Goal: Navigation & Orientation: Find specific page/section

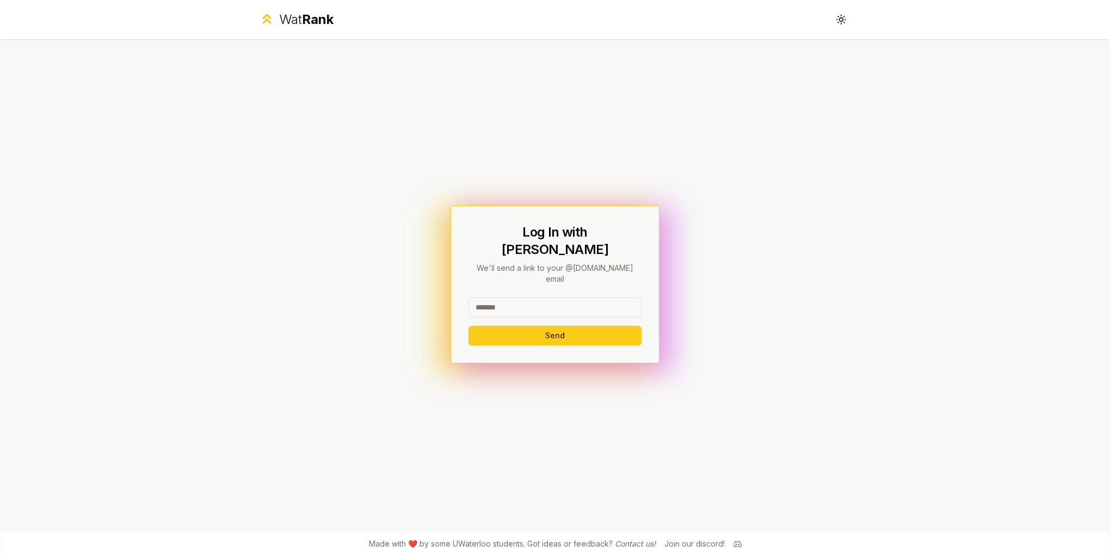
click at [558, 310] on div "Send" at bounding box center [554, 322] width 173 height 48
click at [562, 298] on input at bounding box center [554, 308] width 173 height 20
click at [537, 330] on button "Send" at bounding box center [554, 336] width 173 height 20
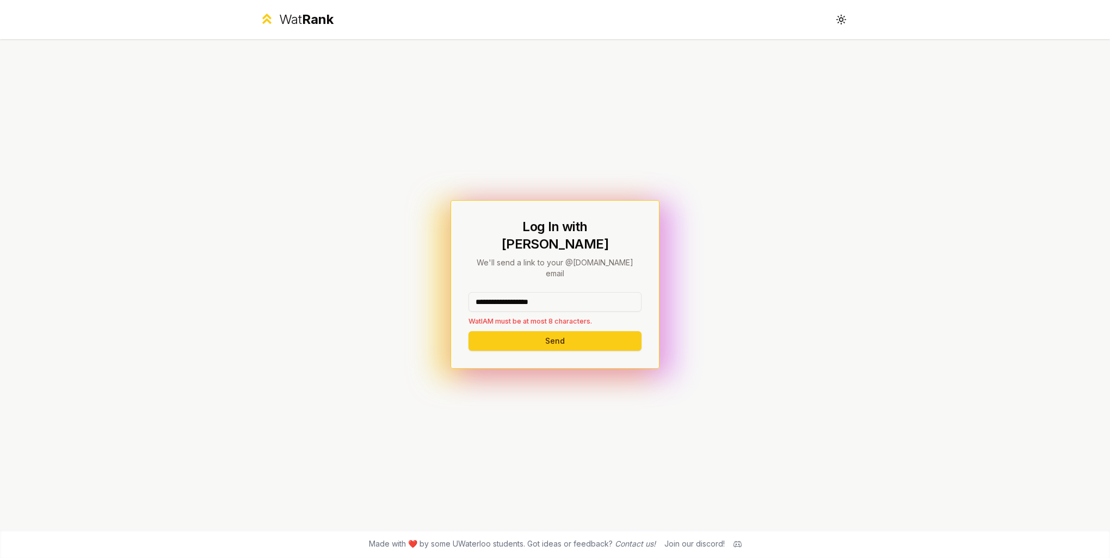
drag, startPoint x: 571, startPoint y: 280, endPoint x: 503, endPoint y: 286, distance: 68.3
click at [503, 292] on input "**********" at bounding box center [554, 302] width 173 height 20
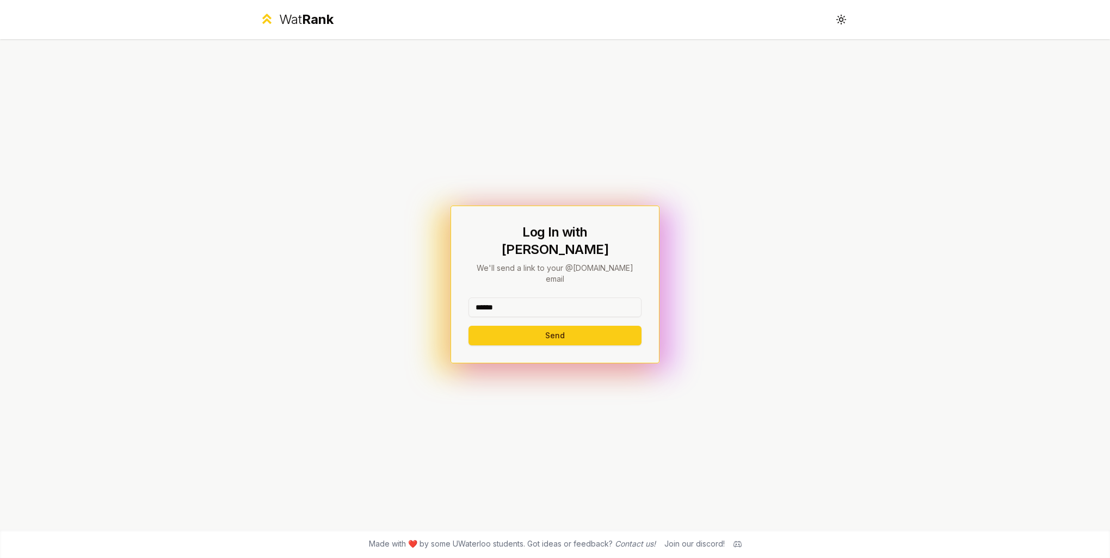
type input "******"
drag, startPoint x: 461, startPoint y: 329, endPoint x: 490, endPoint y: 329, distance: 28.8
click at [462, 329] on div "Log In with WatIAM We'll send a link to your @[DOMAIN_NAME] email ****** Send" at bounding box center [554, 285] width 209 height 158
click at [491, 328] on button "Send" at bounding box center [554, 336] width 173 height 20
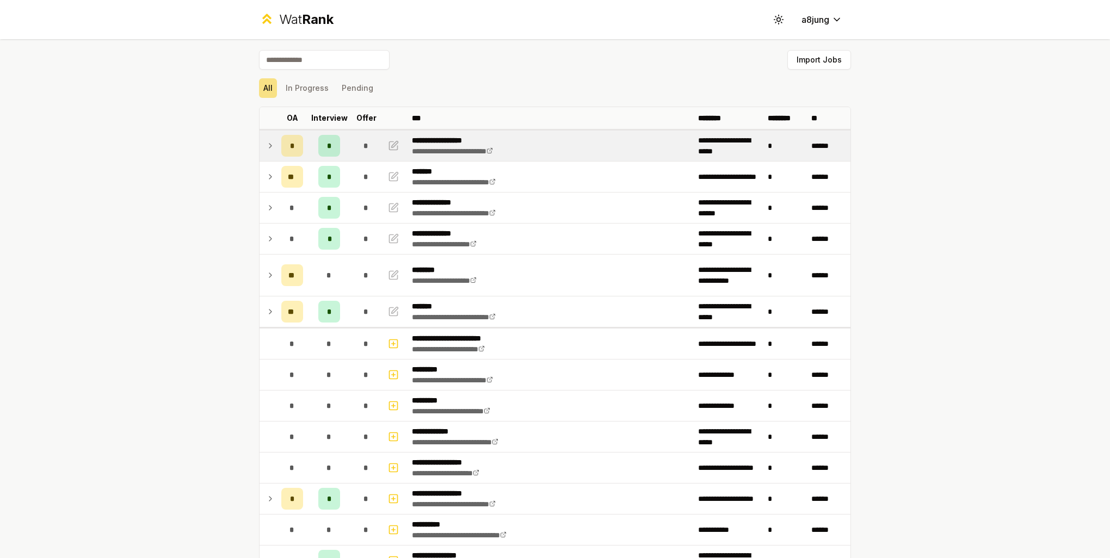
click at [266, 148] on icon at bounding box center [270, 145] width 9 height 13
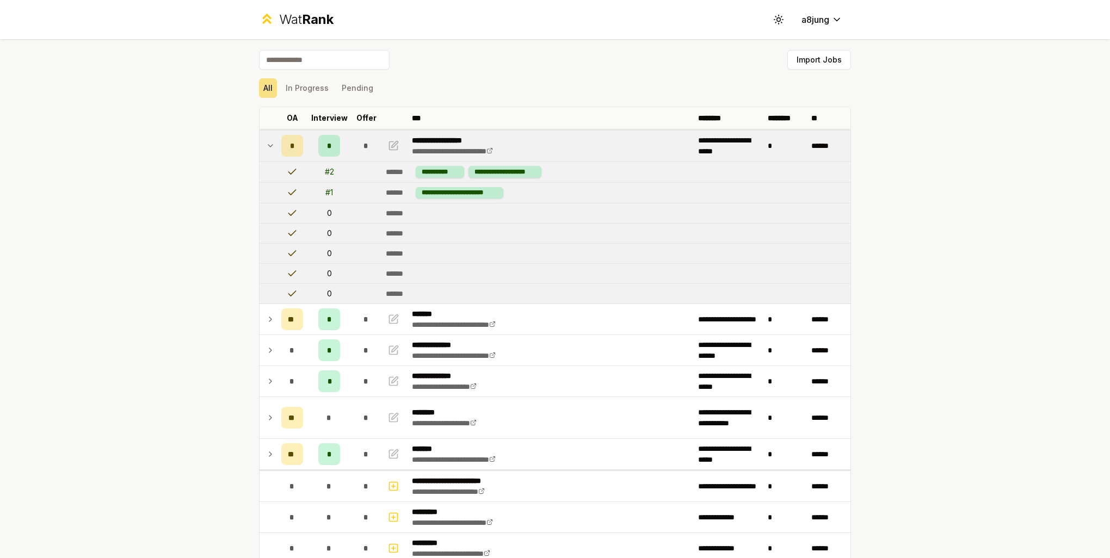
click at [266, 148] on icon at bounding box center [270, 145] width 9 height 13
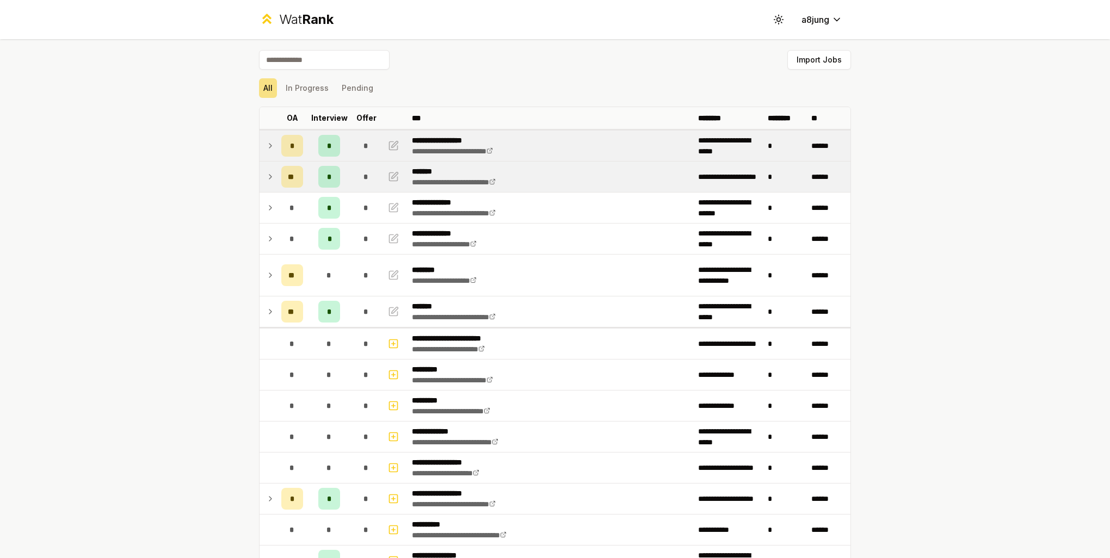
click at [266, 173] on icon at bounding box center [270, 176] width 9 height 13
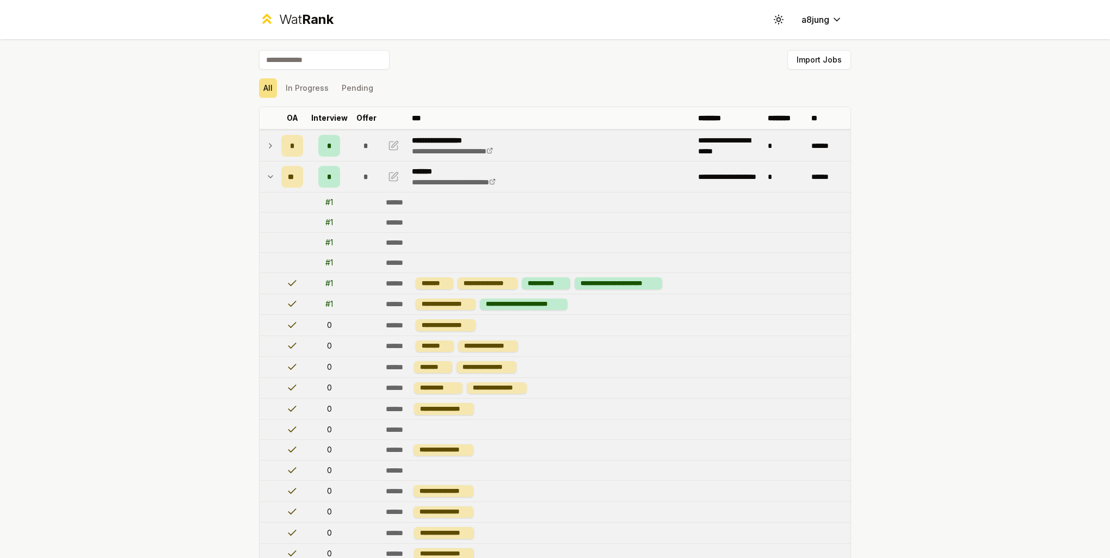
click at [267, 180] on icon at bounding box center [270, 176] width 9 height 13
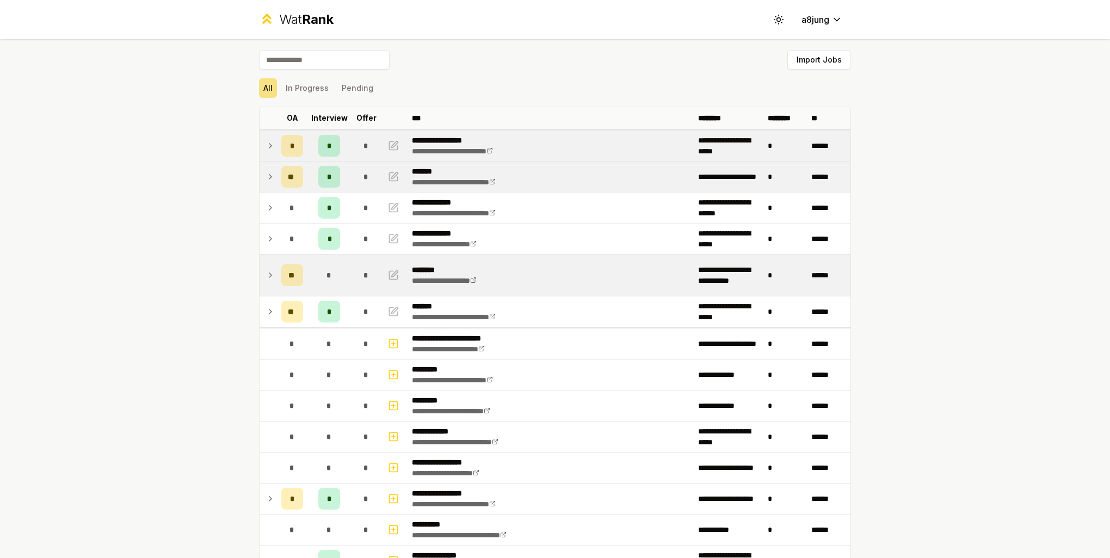
click at [261, 280] on td at bounding box center [267, 275] width 17 height 41
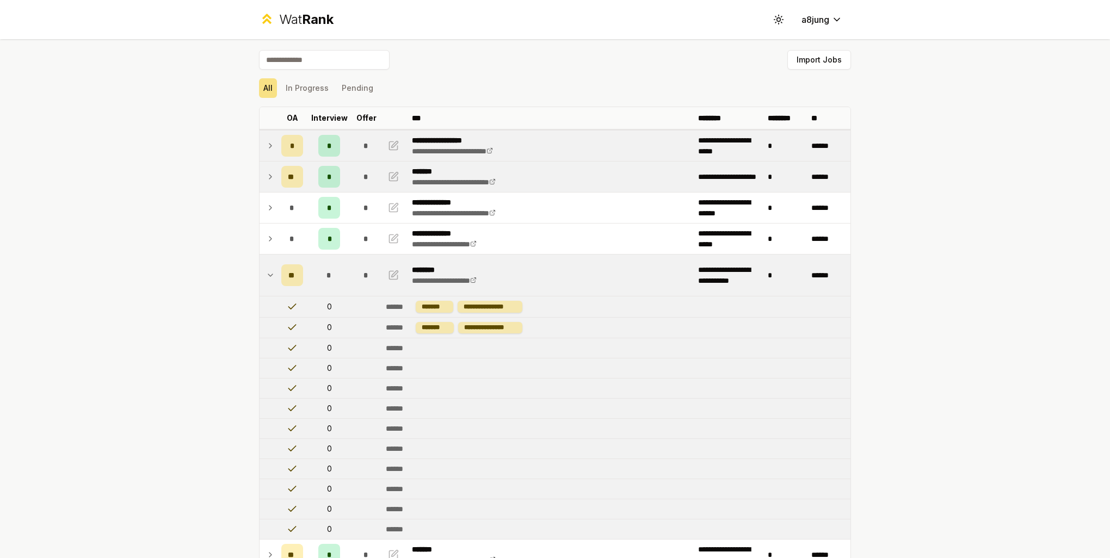
click at [261, 280] on td at bounding box center [267, 275] width 17 height 41
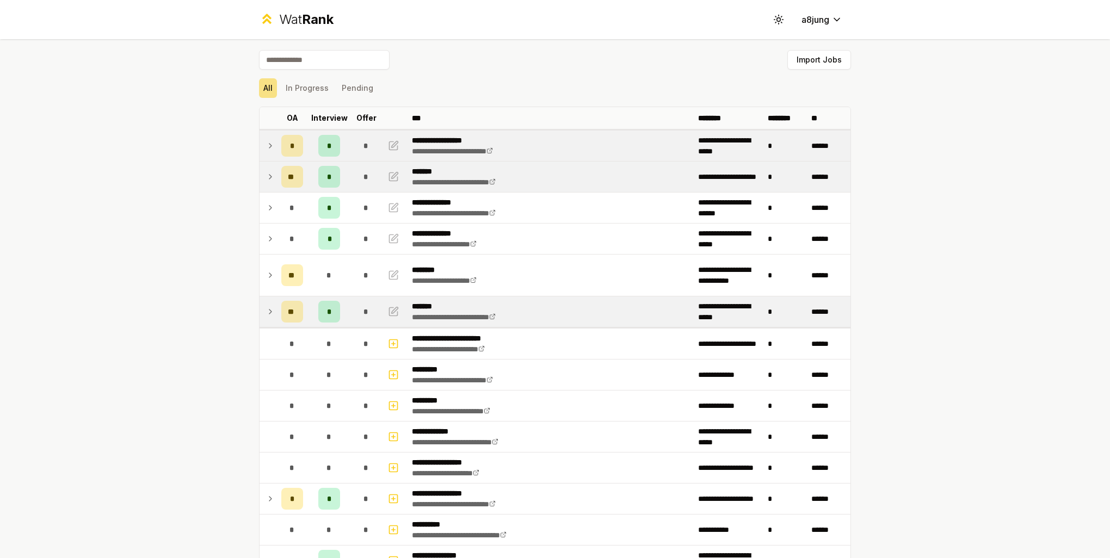
click at [266, 306] on icon at bounding box center [270, 311] width 9 height 13
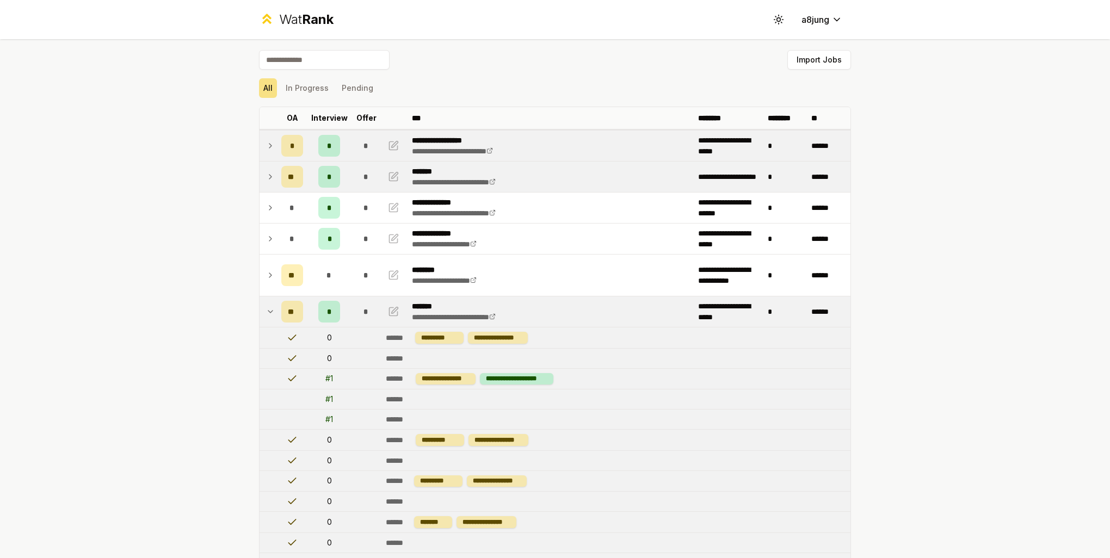
click at [266, 307] on icon at bounding box center [270, 311] width 9 height 13
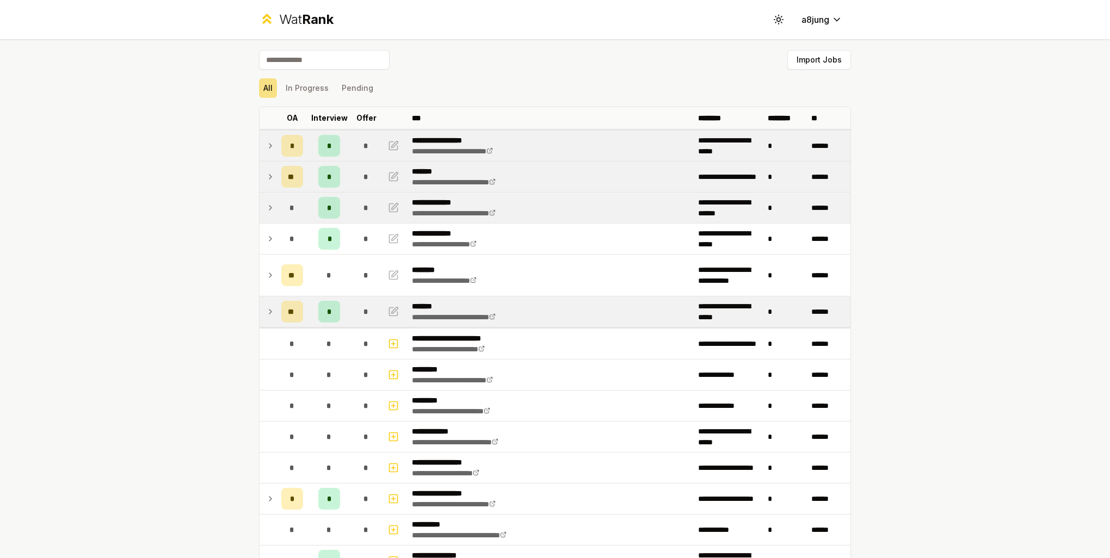
click at [269, 213] on icon at bounding box center [270, 207] width 9 height 13
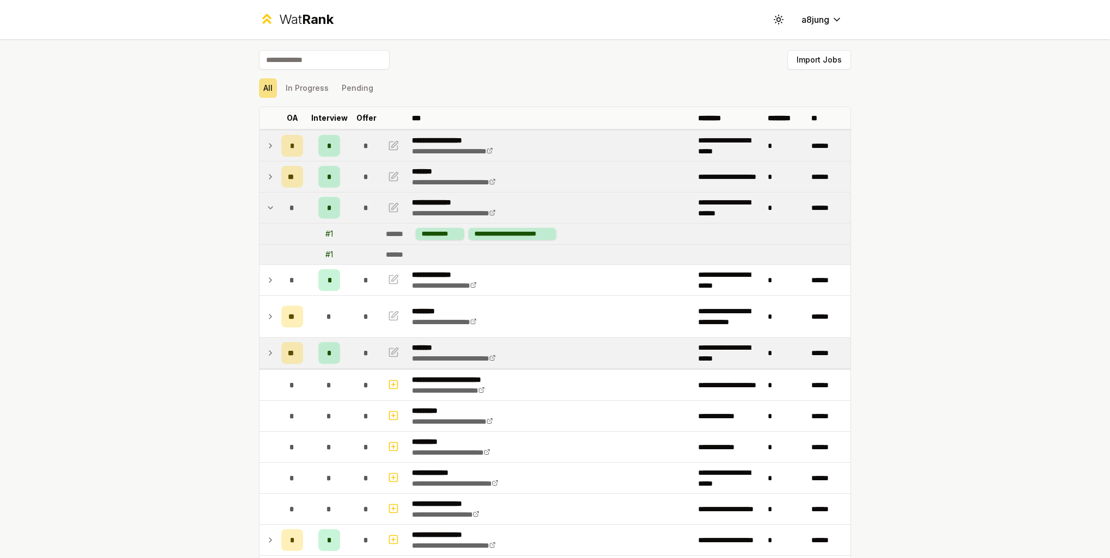
click at [269, 213] on icon at bounding box center [270, 207] width 9 height 13
